Goal: Task Accomplishment & Management: Use online tool/utility

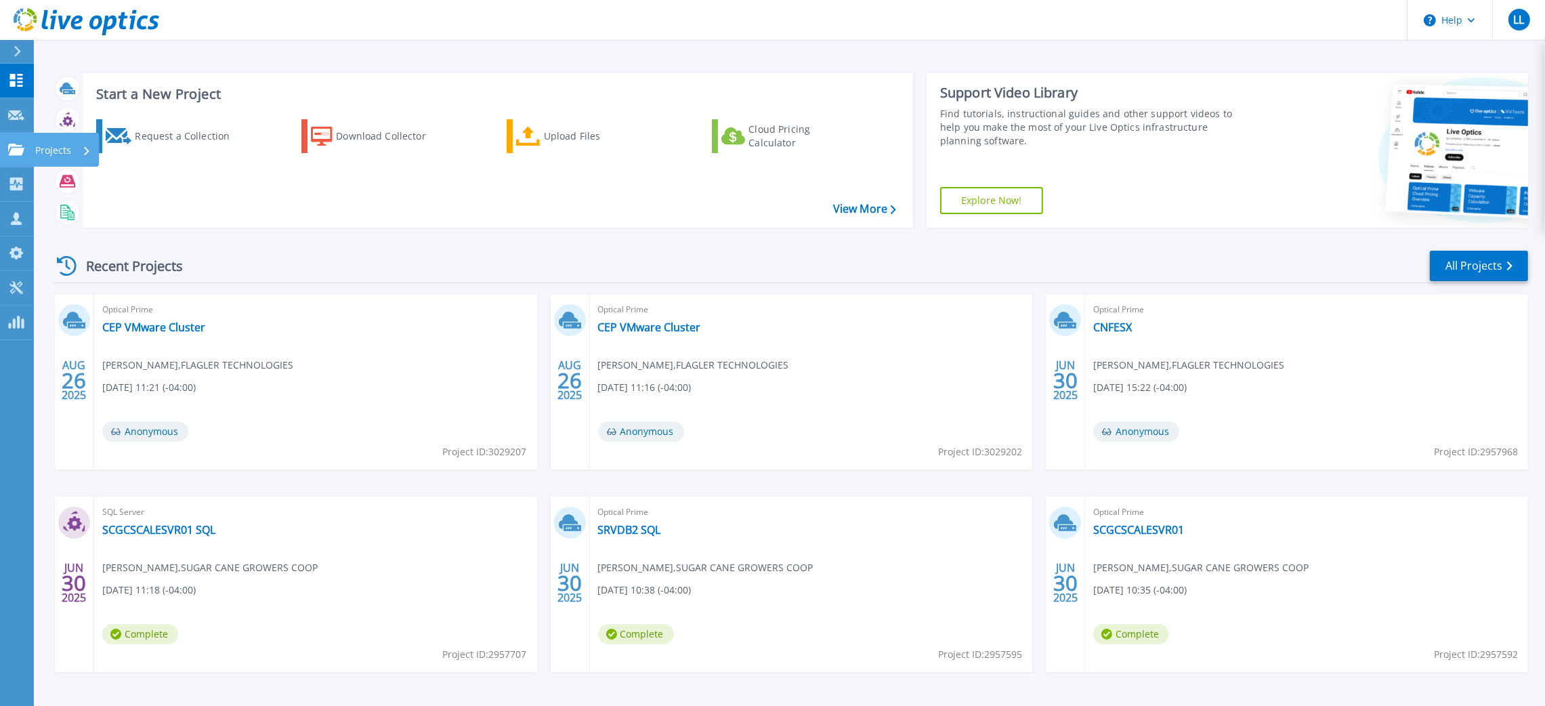
click at [60, 148] on p "Projects" at bounding box center [53, 150] width 36 height 35
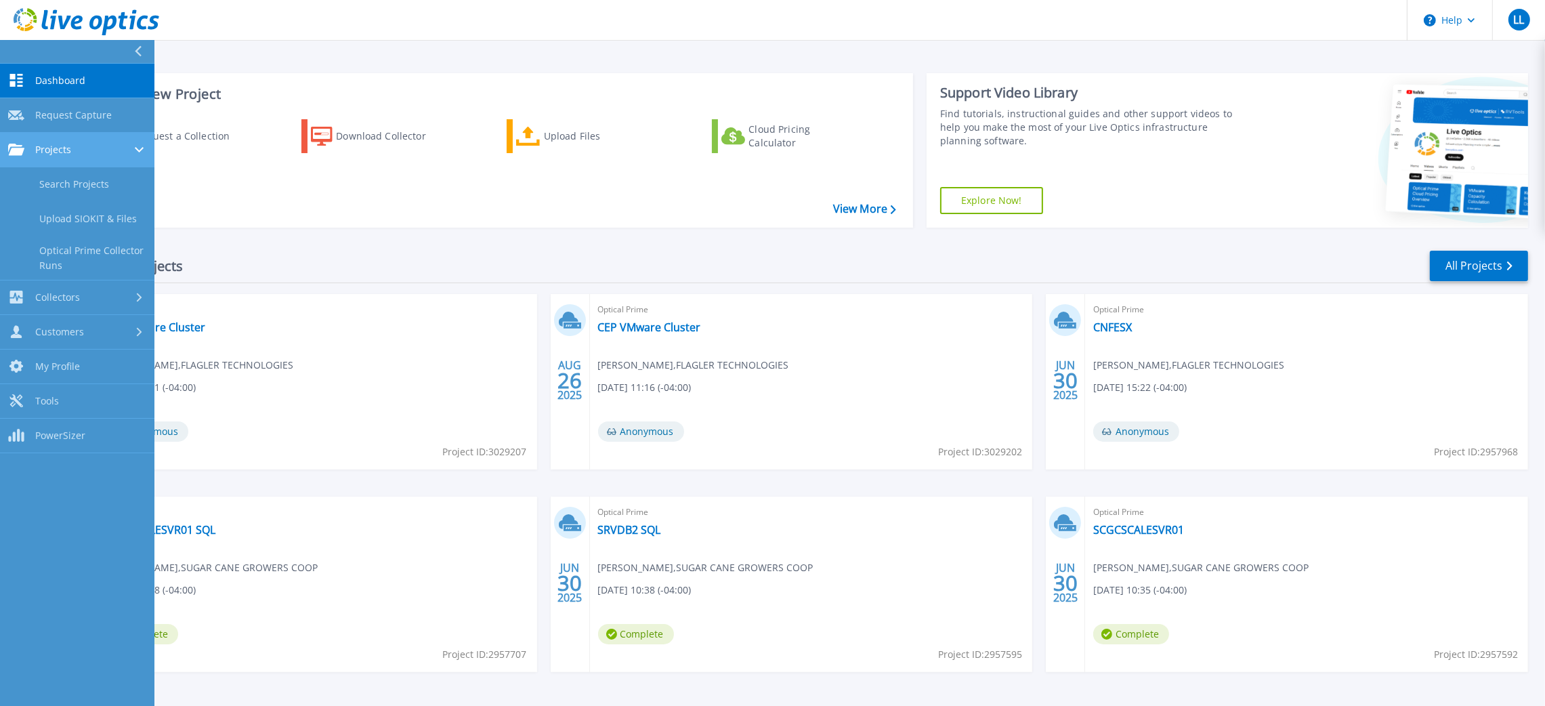
click at [60, 148] on span "Projects" at bounding box center [53, 150] width 36 height 12
click at [60, 305] on link "Collectors Collectors" at bounding box center [77, 297] width 154 height 35
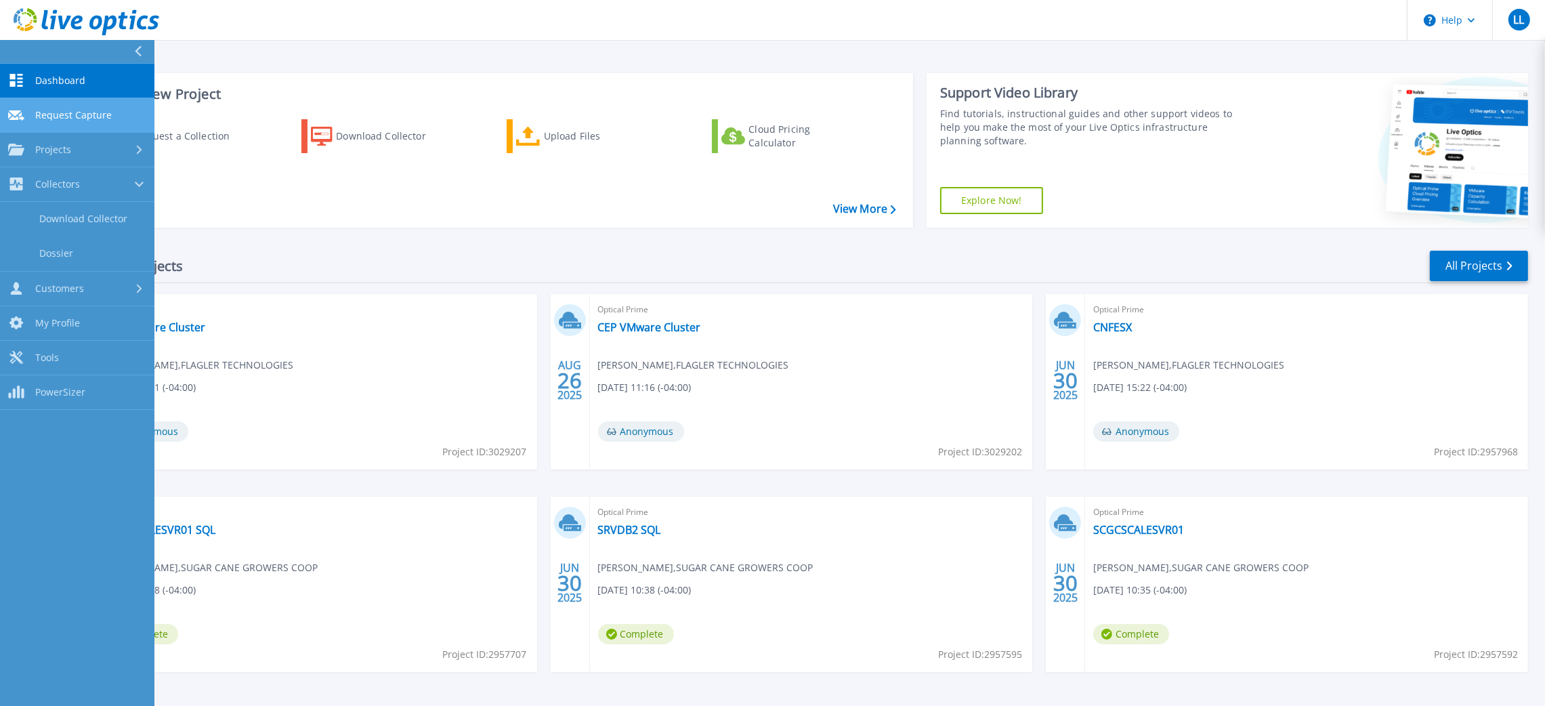
click at [62, 111] on span "Request Capture" at bounding box center [73, 115] width 77 height 12
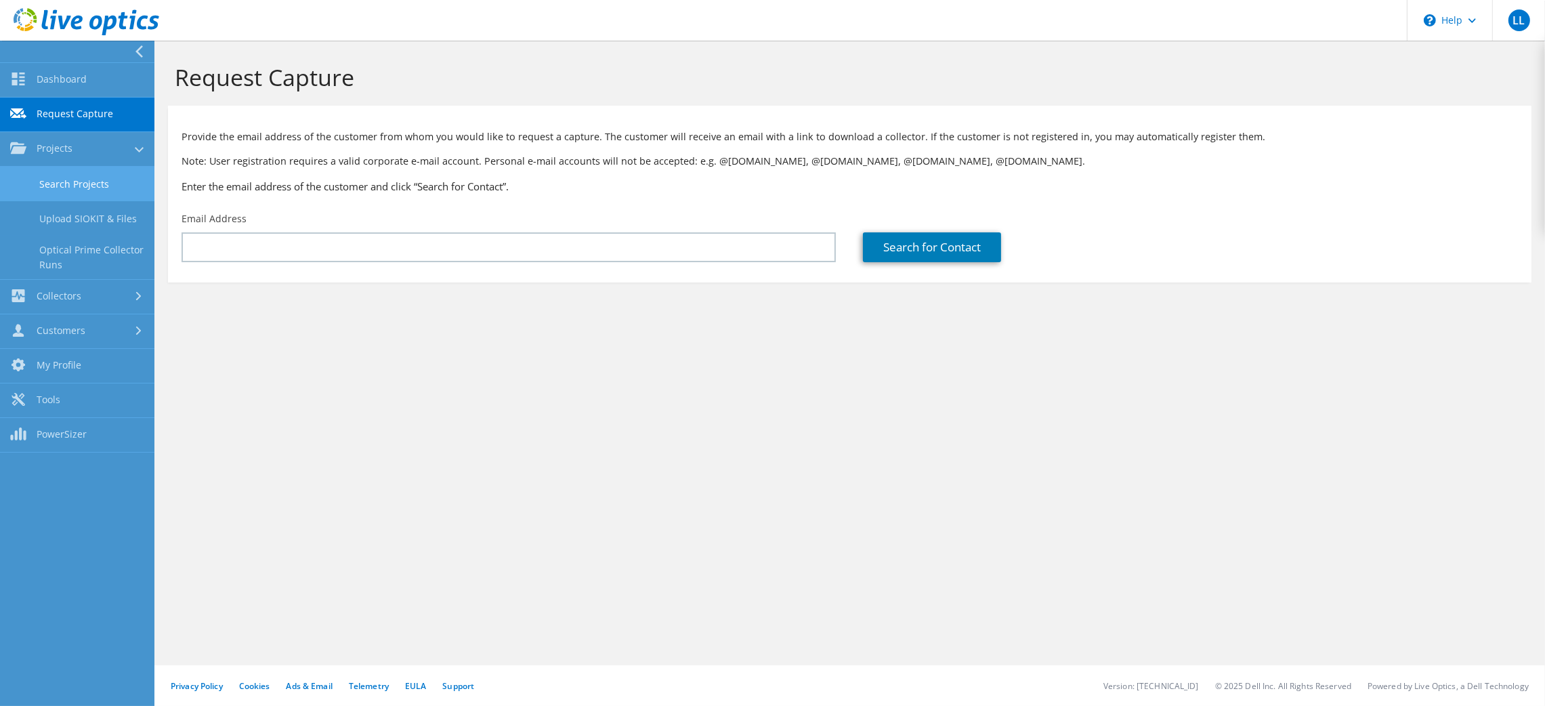
click at [77, 181] on link "Search Projects" at bounding box center [77, 184] width 154 height 35
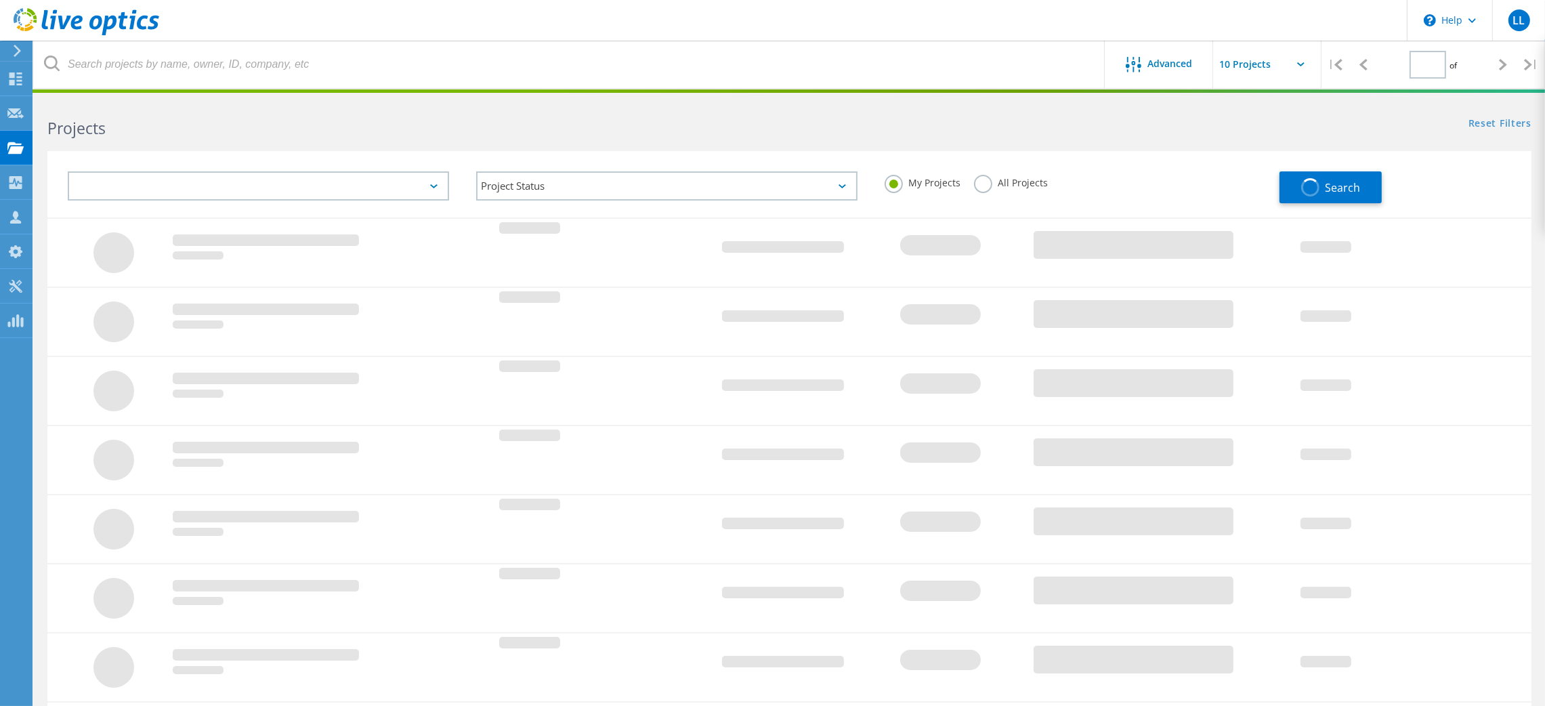
type input "1"
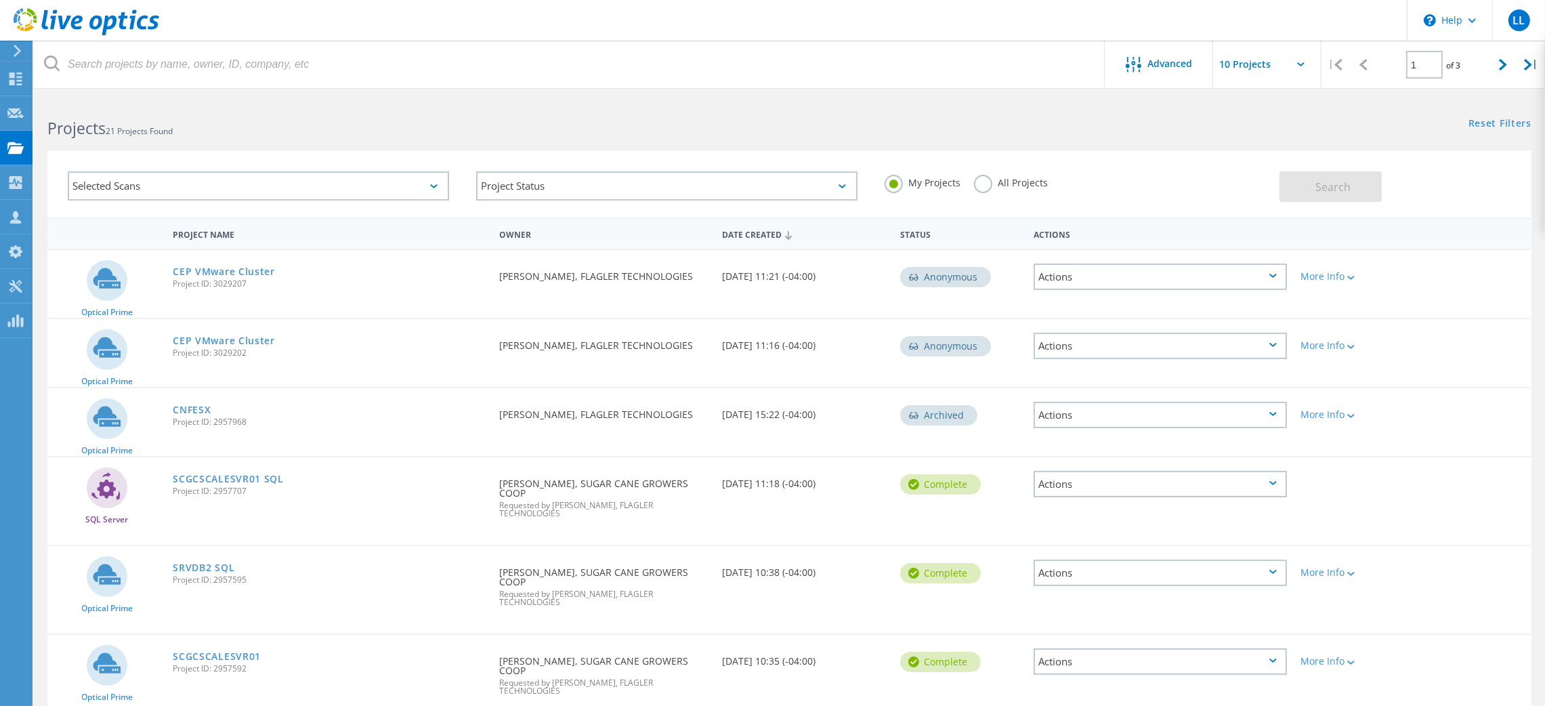
click at [1009, 178] on label "All Projects" at bounding box center [1011, 181] width 74 height 13
click at [0, 0] on input "All Projects" at bounding box center [0, 0] width 0 height 0
click at [787, 236] on use at bounding box center [788, 235] width 7 height 9
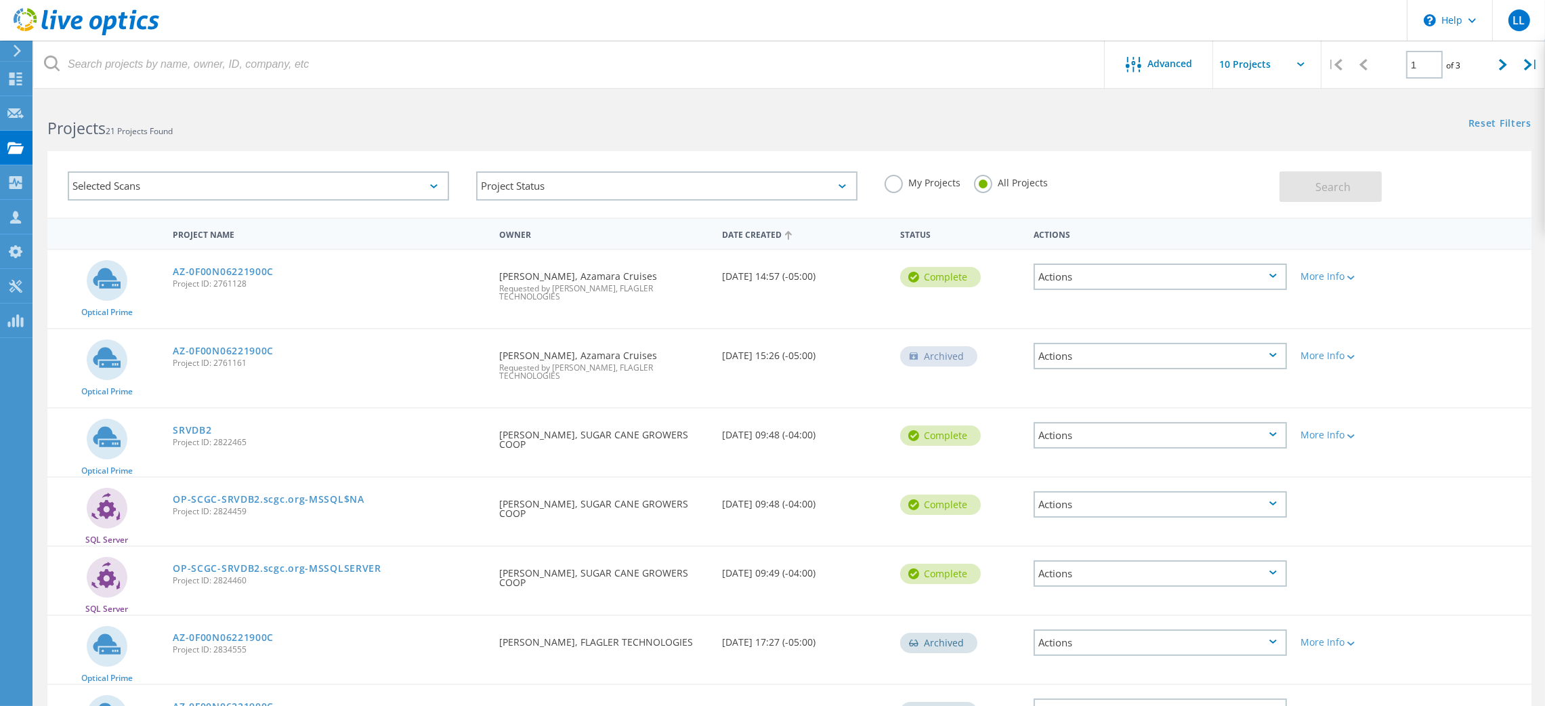
click at [787, 236] on icon at bounding box center [788, 235] width 7 height 9
